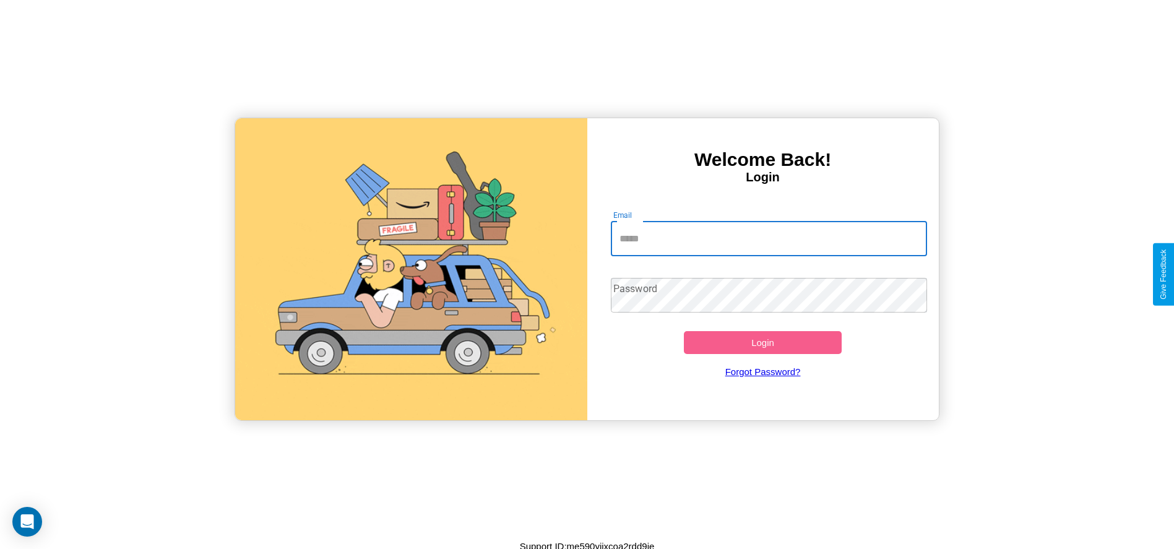
click at [768, 238] on input "Email" at bounding box center [769, 238] width 316 height 35
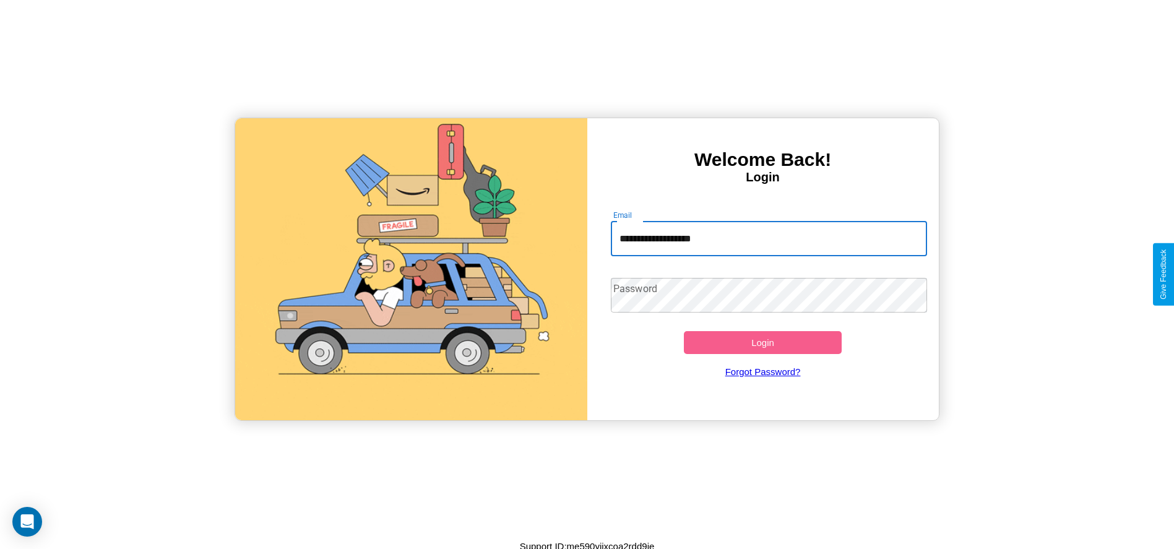
type input "**********"
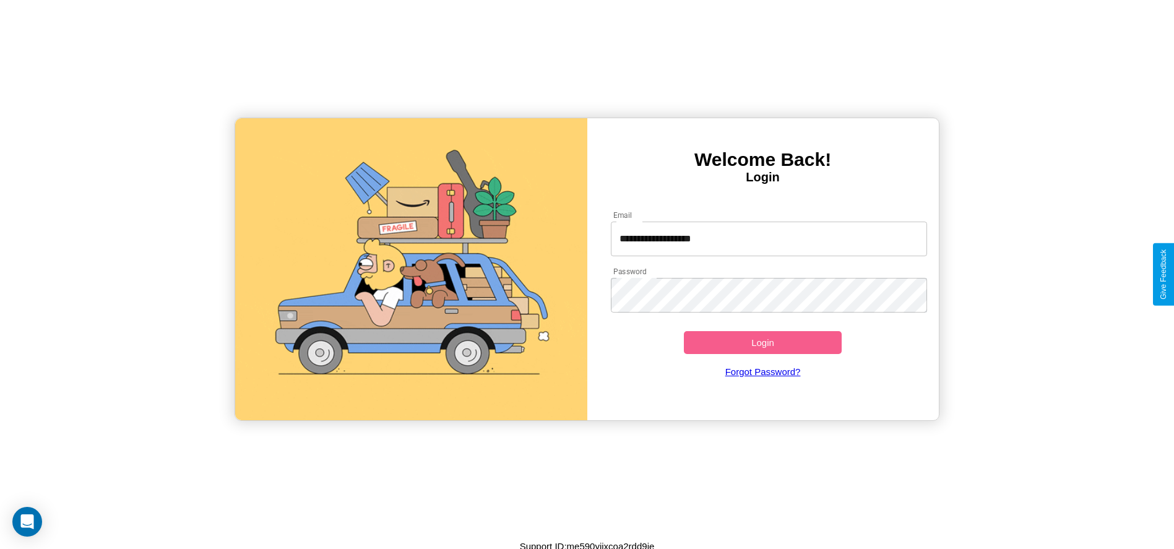
click at [762, 342] on button "Login" at bounding box center [763, 342] width 158 height 23
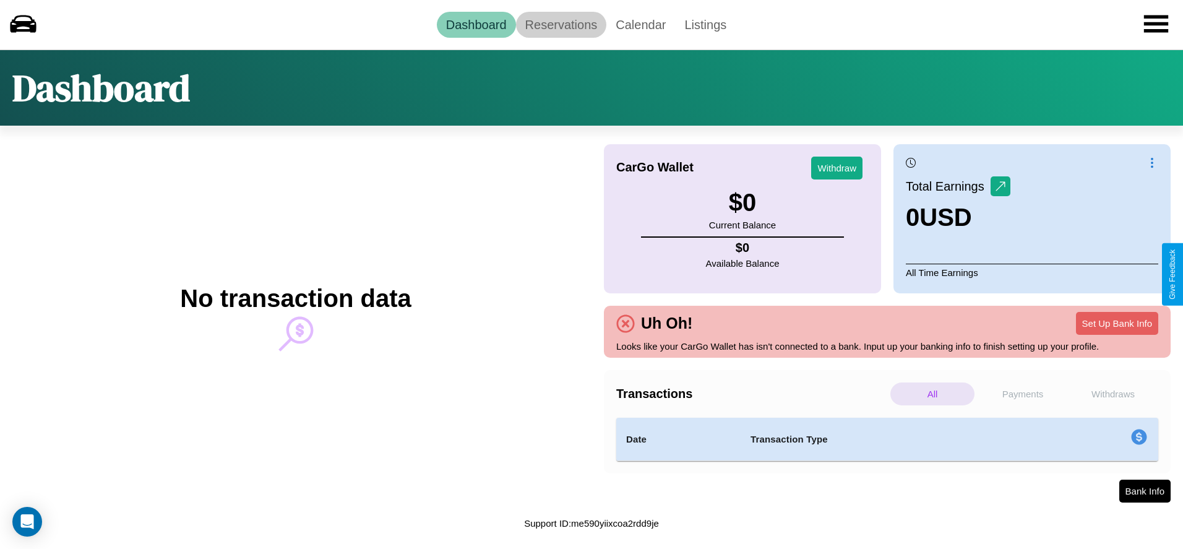
click at [560, 24] on link "Reservations" at bounding box center [561, 25] width 91 height 26
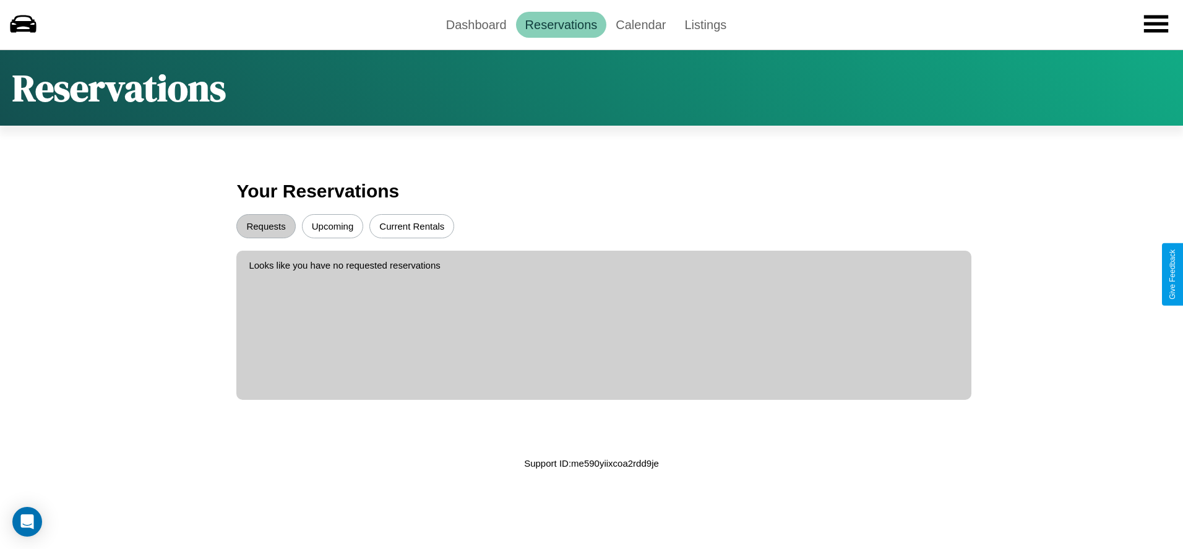
click at [411, 226] on button "Current Rentals" at bounding box center [411, 226] width 85 height 24
click at [266, 226] on button "Requests" at bounding box center [265, 226] width 59 height 24
click at [476, 24] on link "Dashboard" at bounding box center [476, 25] width 79 height 26
